Goal: Use online tool/utility

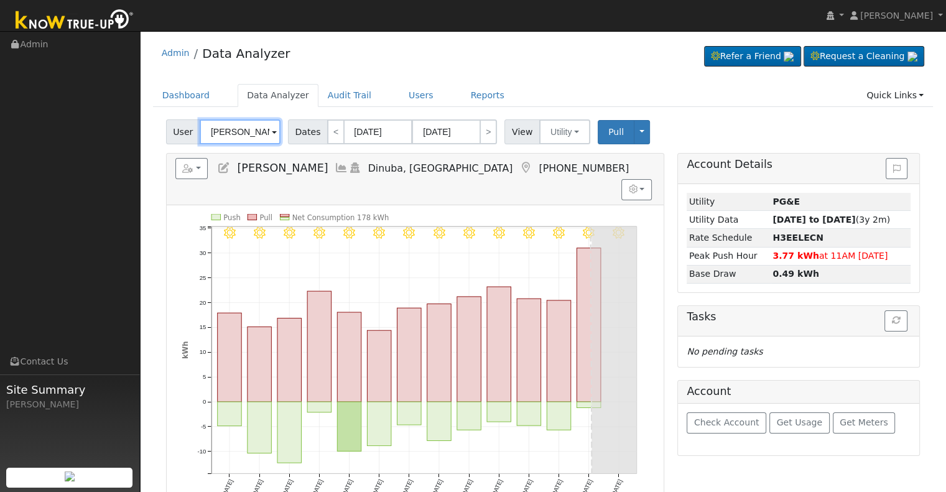
click at [259, 132] on input "[PERSON_NAME]" at bounding box center [240, 131] width 81 height 25
click at [259, 132] on img at bounding box center [264, 131] width 31 height 24
click at [243, 132] on input "[PERSON_NAME]" at bounding box center [240, 131] width 81 height 25
click at [242, 132] on input "[PERSON_NAME]" at bounding box center [240, 131] width 81 height 25
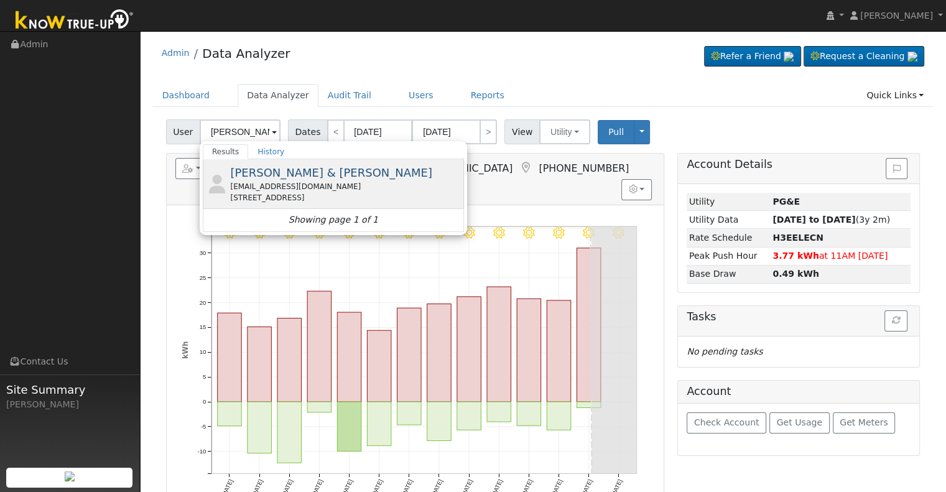
click at [289, 188] on div "[EMAIL_ADDRESS][DOMAIN_NAME]" at bounding box center [345, 186] width 231 height 11
type input "[PERSON_NAME] & [PERSON_NAME]"
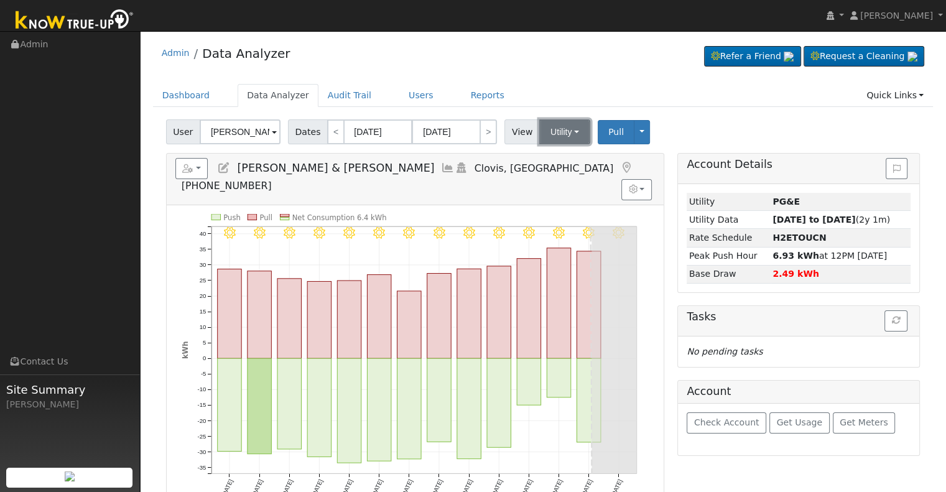
click at [562, 134] on button "Utility" at bounding box center [564, 131] width 51 height 25
click at [563, 171] on link "Solar" at bounding box center [580, 177] width 86 height 17
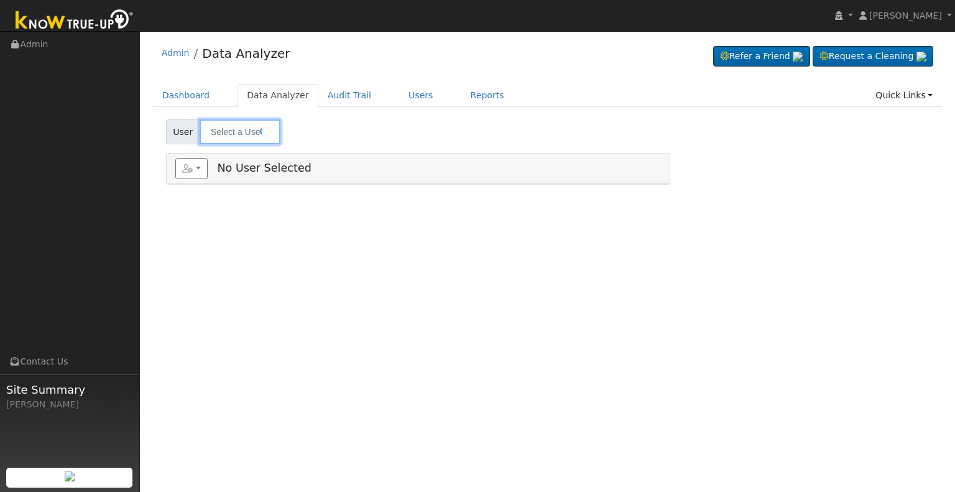
type input "[PERSON_NAME] & [PERSON_NAME]"
